Goal: Task Accomplishment & Management: Complete application form

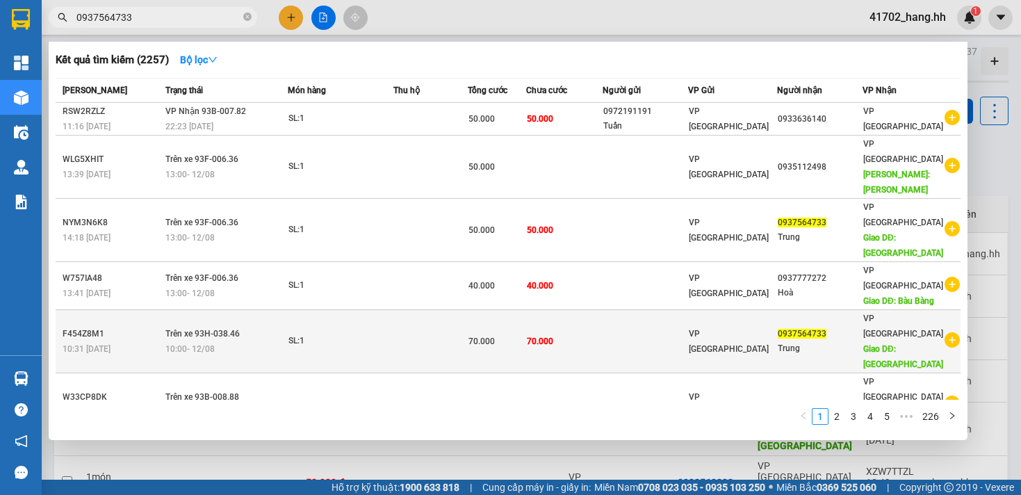
type input "0937564733"
click at [841, 327] on div "0937564733" at bounding box center [820, 334] width 84 height 15
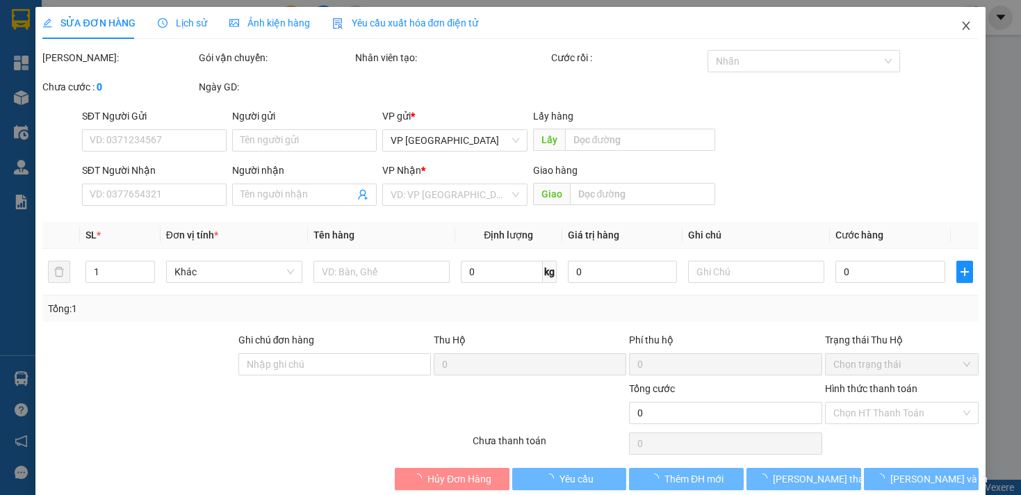
type input "0937564733"
type input "Trung"
type input "[PERSON_NAME]"
type input "70.000"
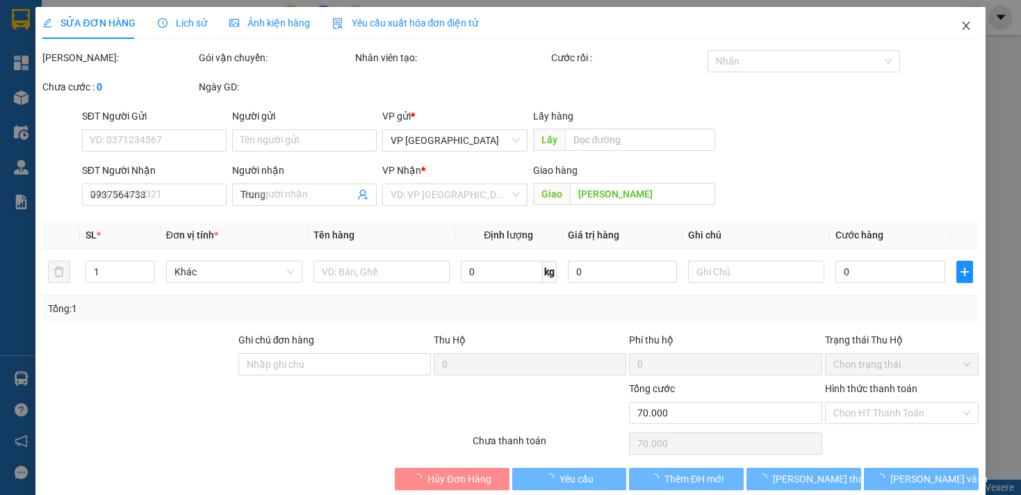
click at [961, 26] on icon "close" at bounding box center [966, 25] width 11 height 11
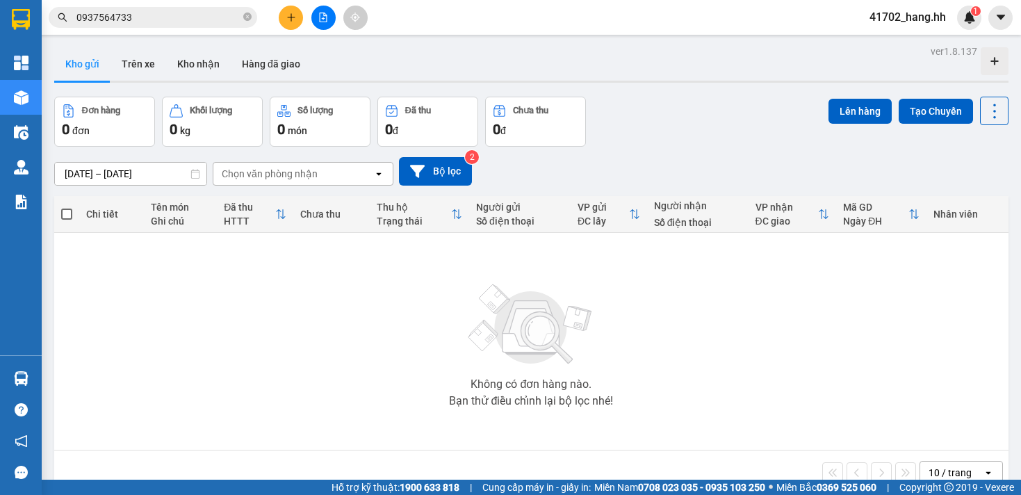
click at [229, 14] on input "0937564733" at bounding box center [158, 17] width 164 height 15
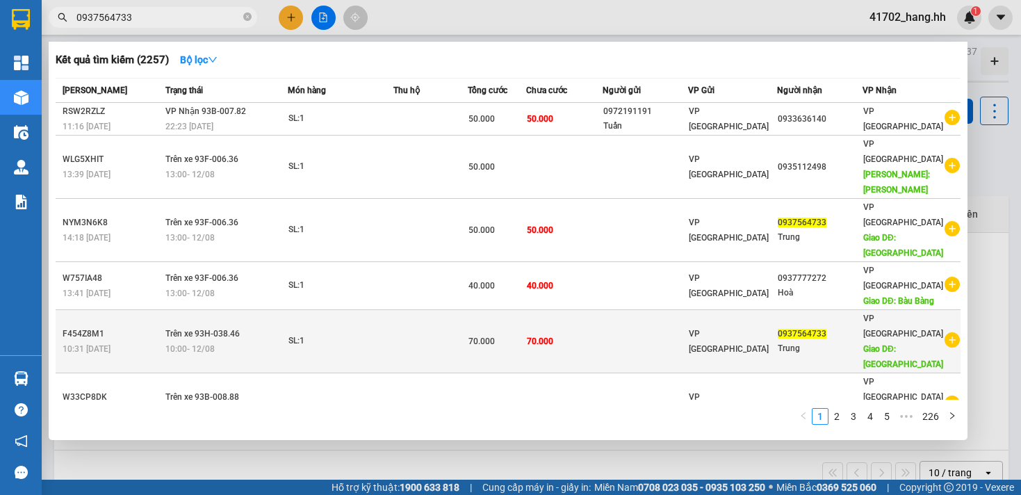
click at [671, 310] on td at bounding box center [646, 341] width 86 height 63
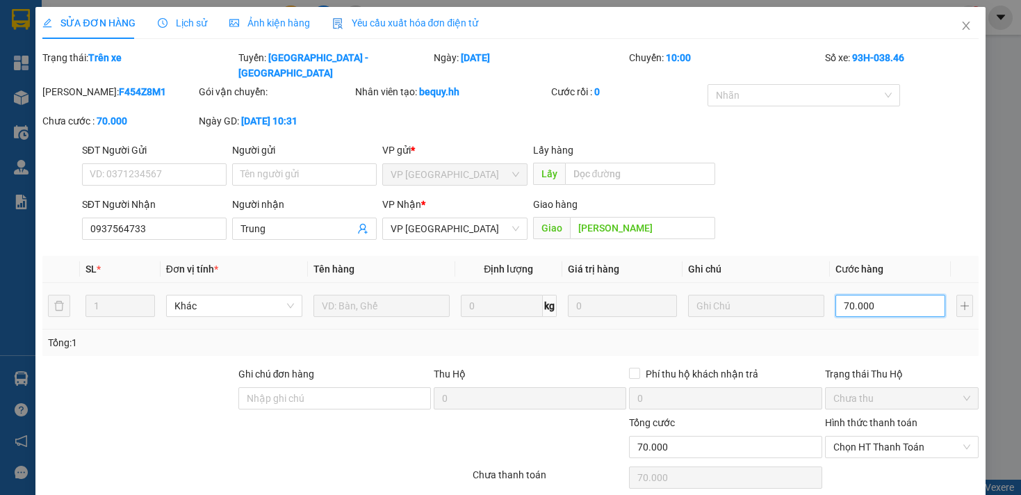
drag, startPoint x: 849, startPoint y: 298, endPoint x: 834, endPoint y: 307, distance: 17.4
click at [849, 298] on input "70.000" at bounding box center [890, 306] width 109 height 22
type input "5"
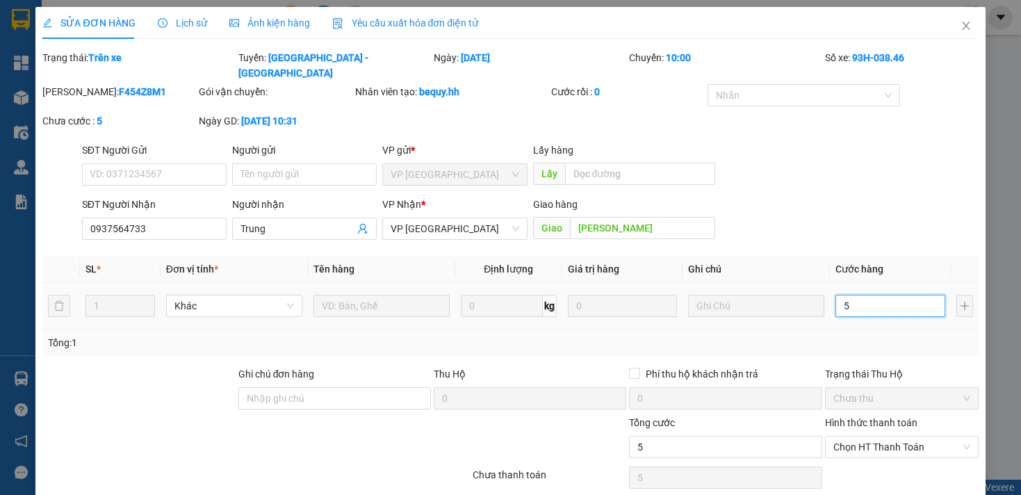
type input "50"
type input "500"
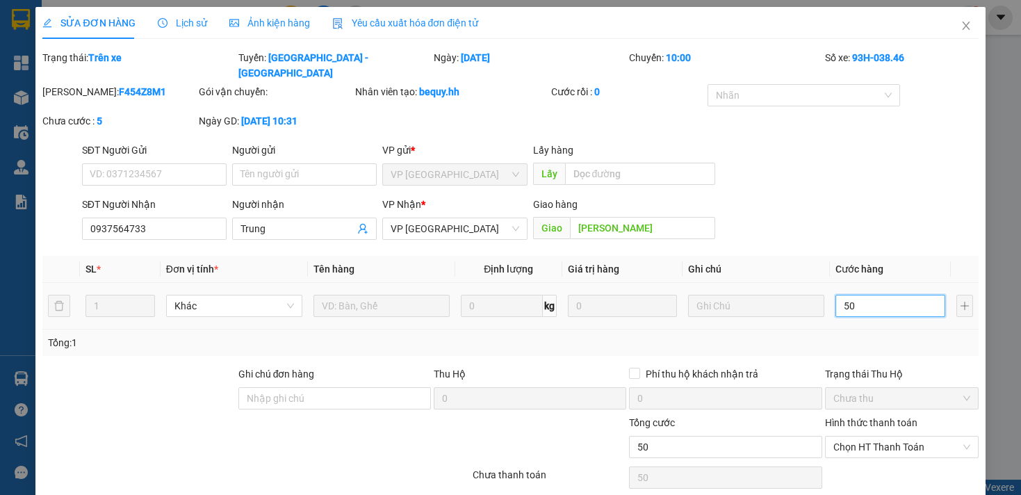
type input "500"
type input "5.000"
type input "50.000"
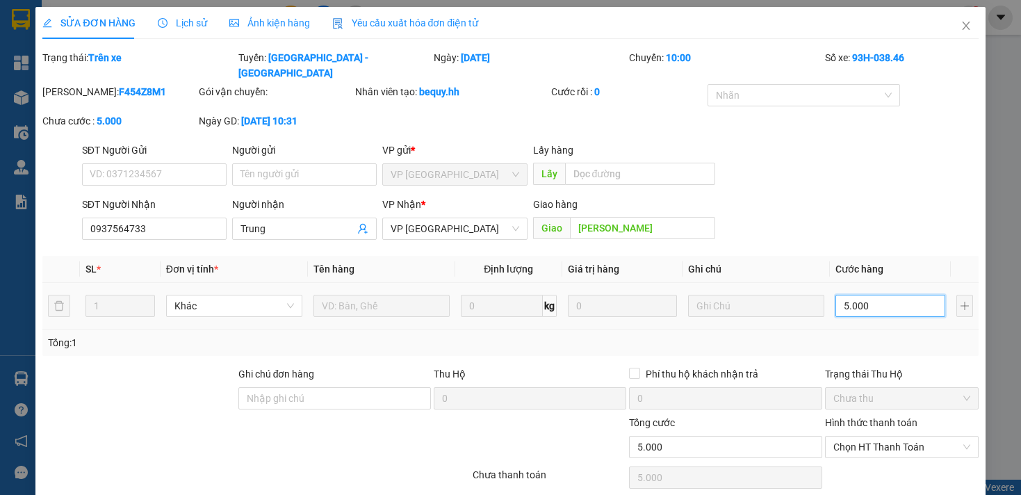
type input "50.000"
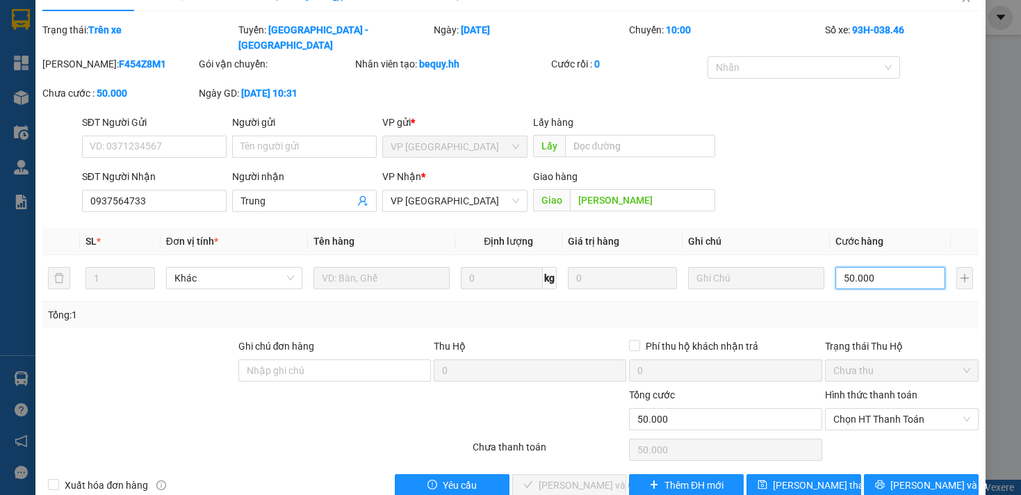
scroll to position [56, 0]
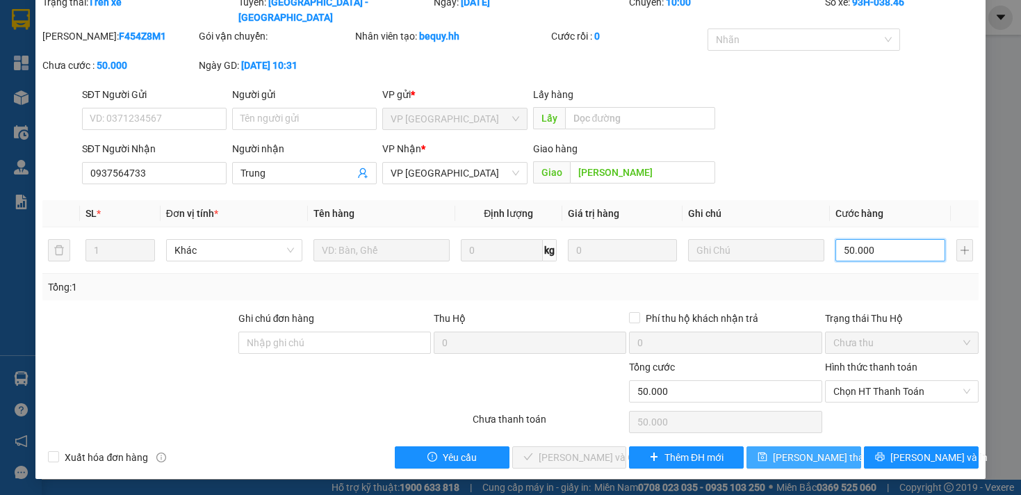
type input "50.000"
click at [819, 456] on span "[PERSON_NAME] thay đổi" at bounding box center [828, 457] width 111 height 15
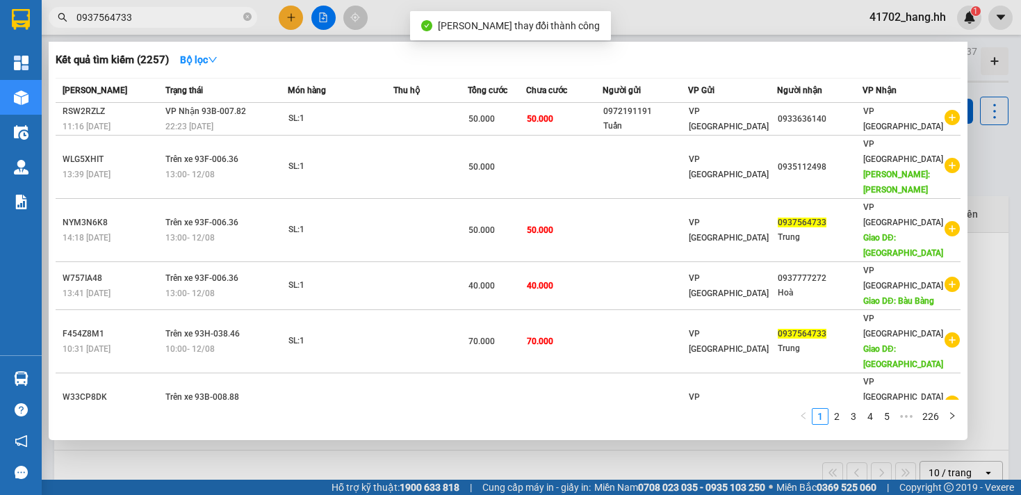
click at [225, 19] on input "0937564733" at bounding box center [158, 17] width 164 height 15
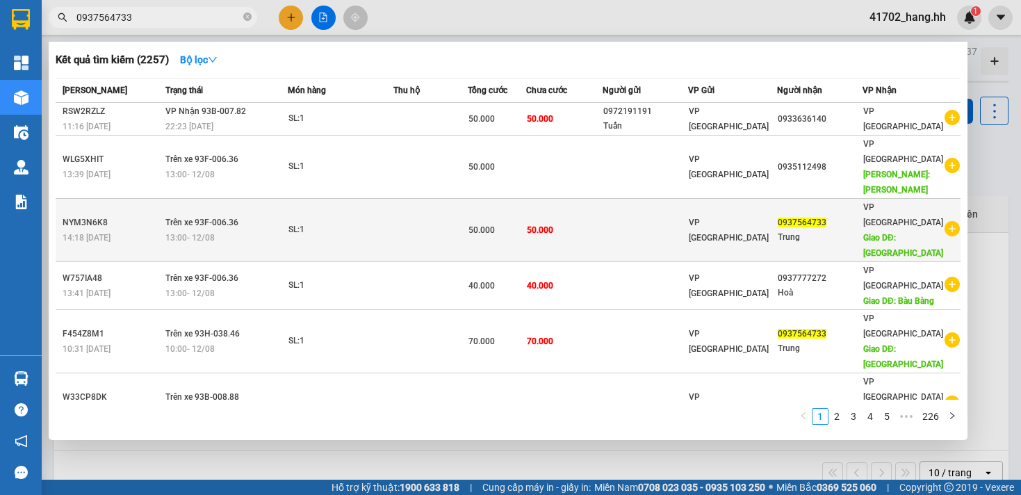
click at [788, 216] on div "0937564733" at bounding box center [820, 223] width 84 height 15
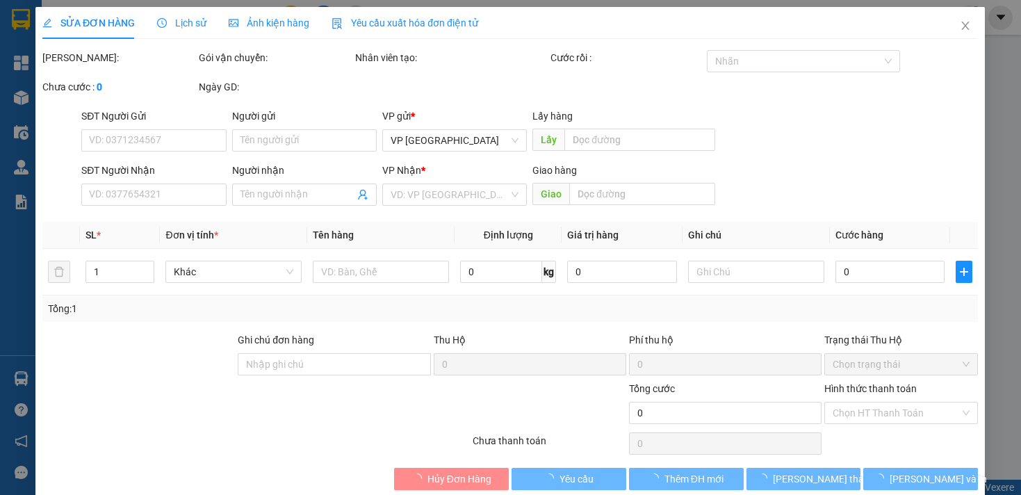
type input "0937564733"
type input "Trung"
type input "[PERSON_NAME]"
type input "50.000"
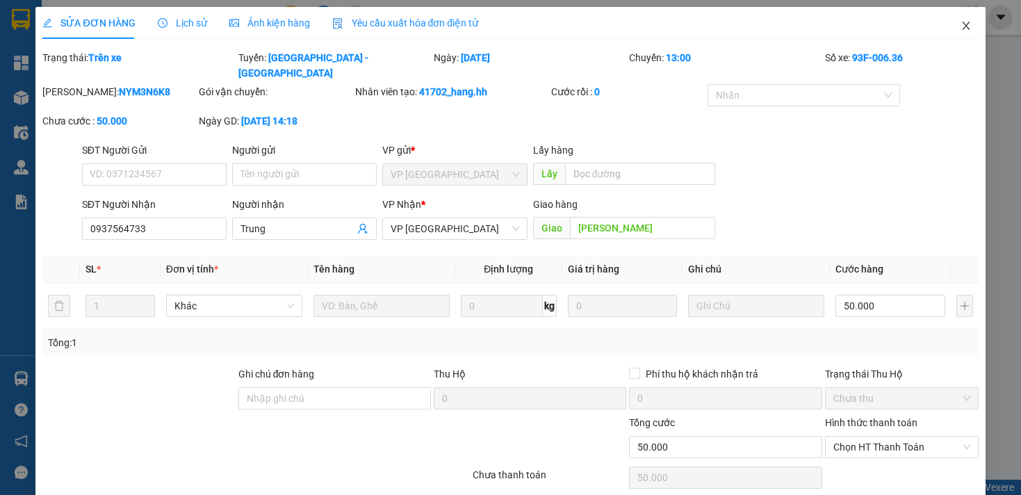
click at [961, 24] on icon "close" at bounding box center [966, 25] width 11 height 11
